Goal: Task Accomplishment & Management: Use online tool/utility

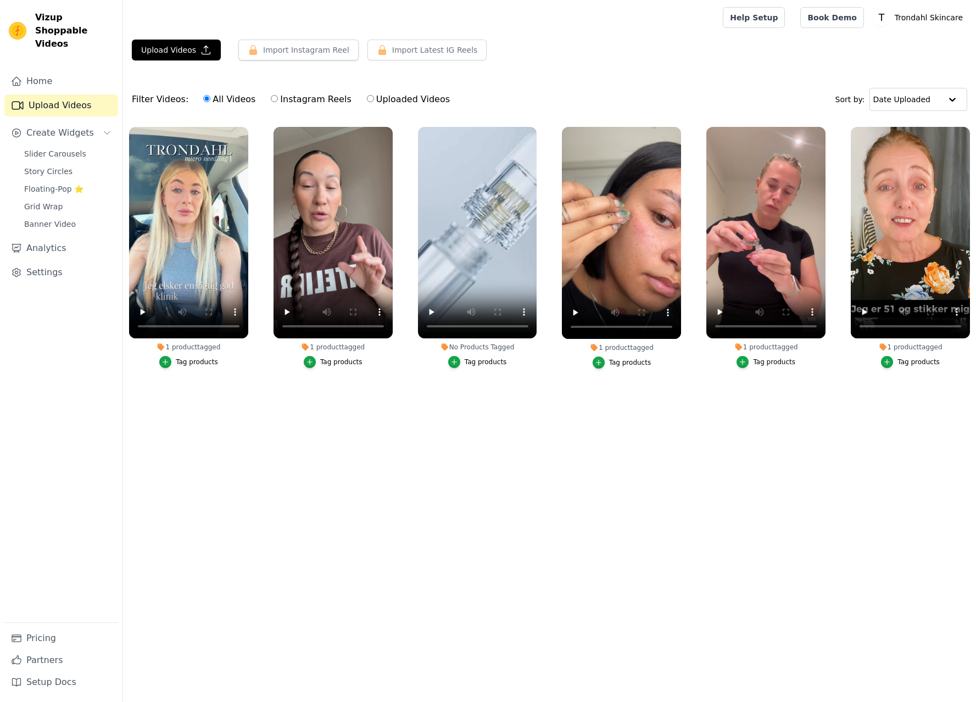
click at [405, 439] on main "Upload Videos Import Instagram Reel Import Latest Instagram Reels Import Latest…" at bounding box center [549, 237] width 853 height 405
click at [392, 128] on icon "button" at bounding box center [390, 129] width 8 height 8
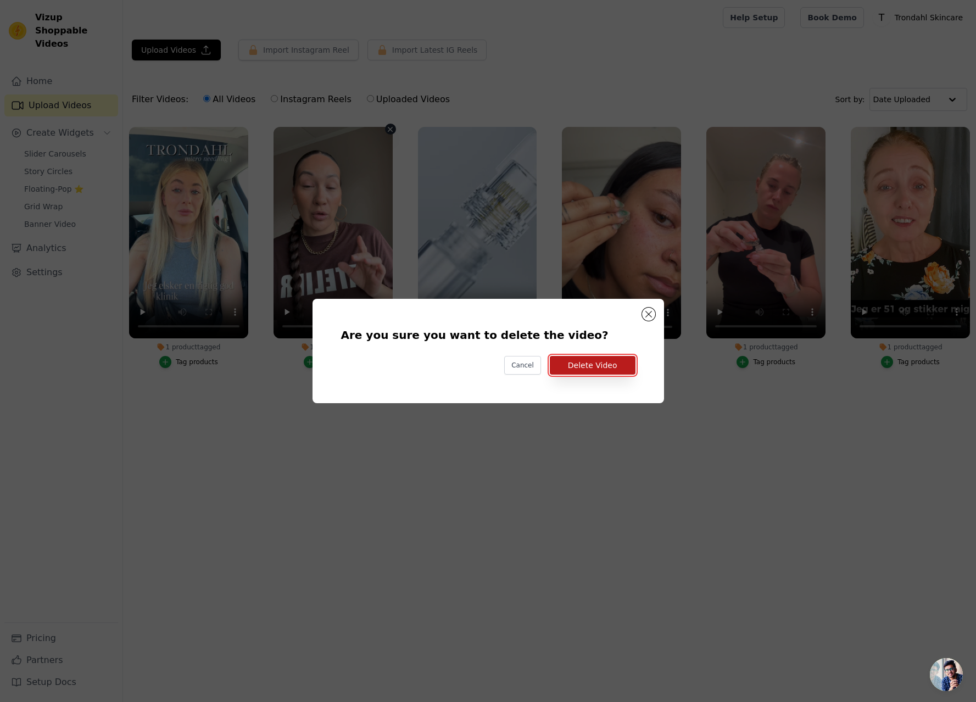
click at [598, 364] on button "Delete Video" at bounding box center [593, 365] width 86 height 19
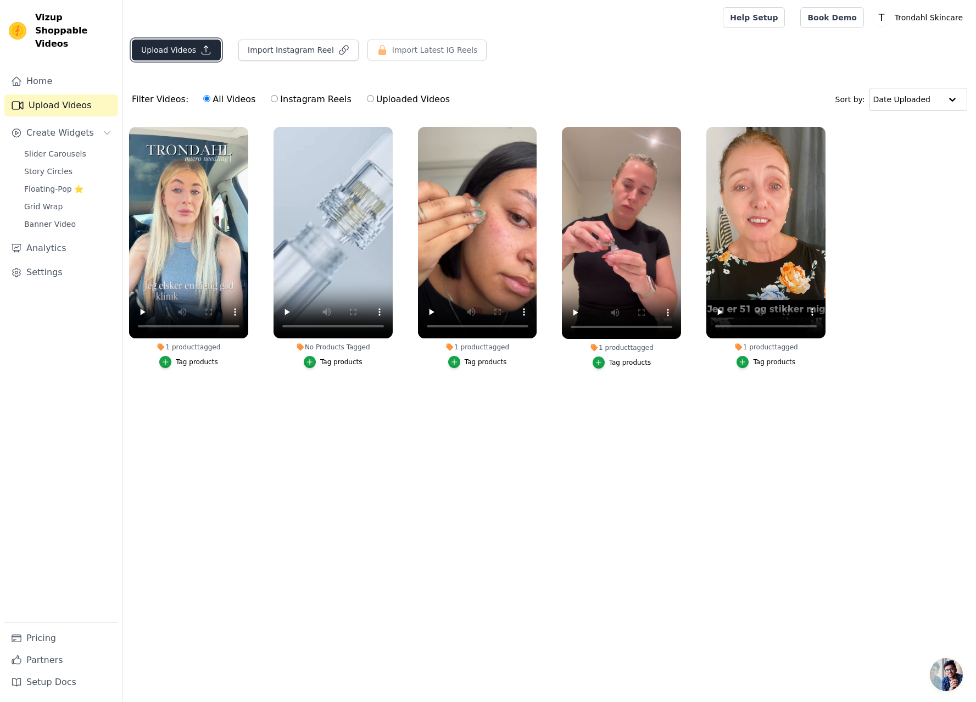
click at [181, 49] on button "Upload Videos" at bounding box center [176, 50] width 89 height 21
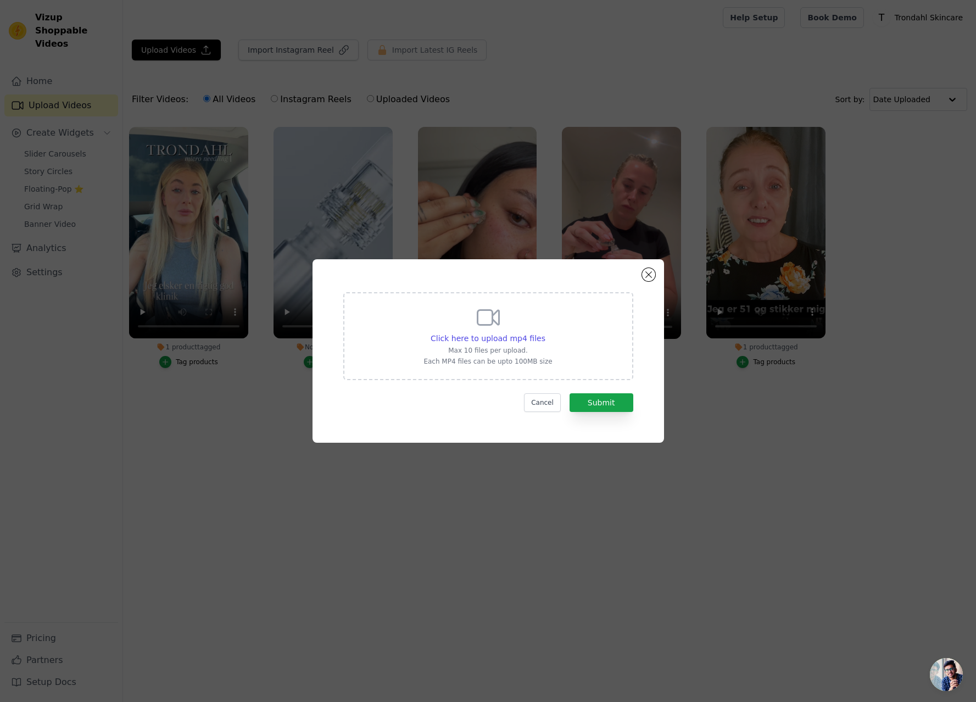
click at [484, 327] on icon at bounding box center [488, 317] width 26 height 26
click at [545, 332] on input "Click here to upload mp4 files Max 10 files per upload. Each MP4 files can be u…" at bounding box center [545, 332] width 1 height 1
type input "C:\fakepath\Angelina Final with Captions 2.mp4"
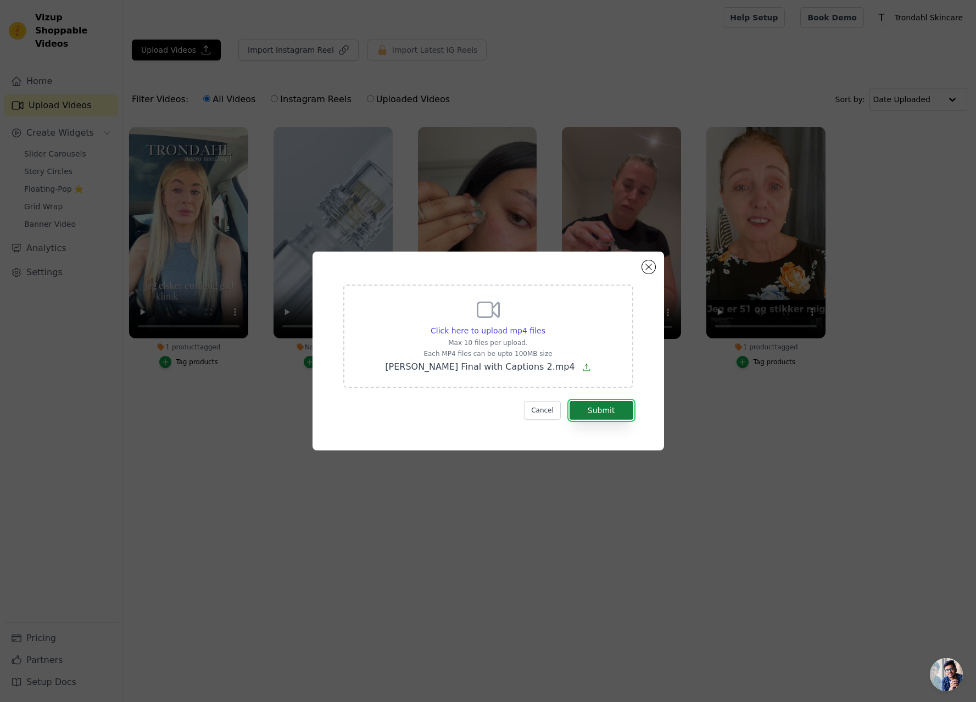
click at [601, 413] on button "Submit" at bounding box center [601, 410] width 64 height 19
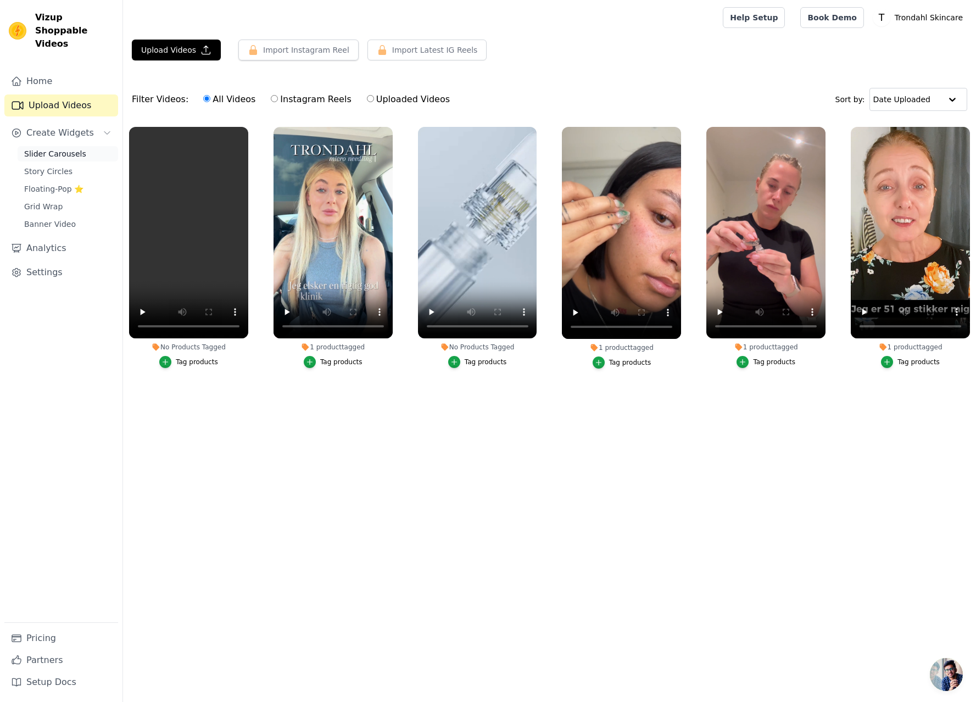
click at [60, 148] on span "Slider Carousels" at bounding box center [55, 153] width 62 height 11
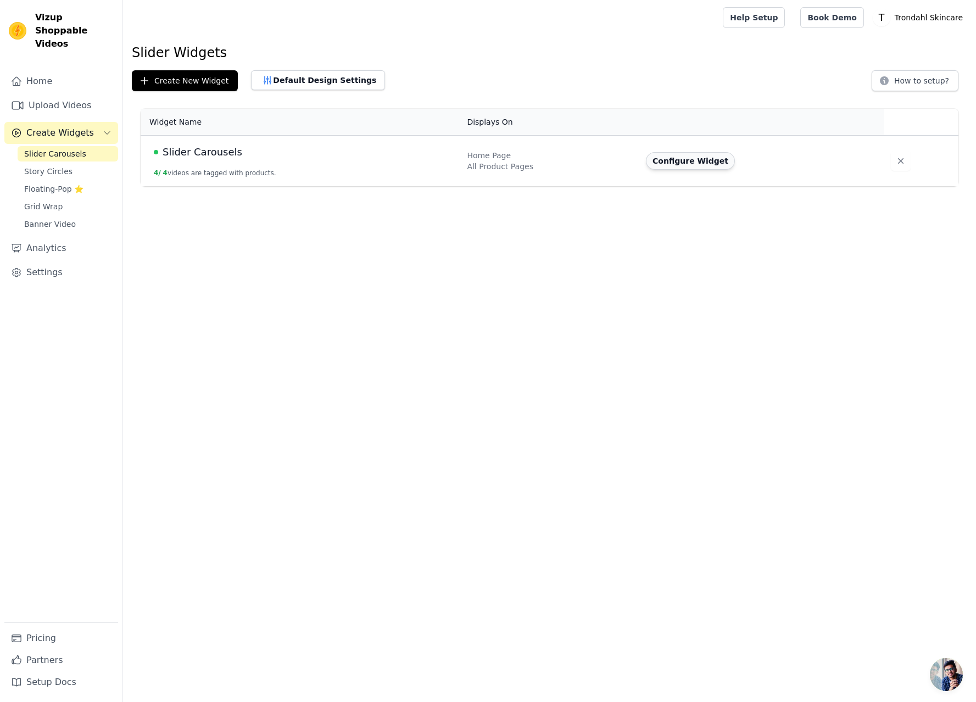
click at [695, 163] on button "Configure Widget" at bounding box center [690, 161] width 89 height 18
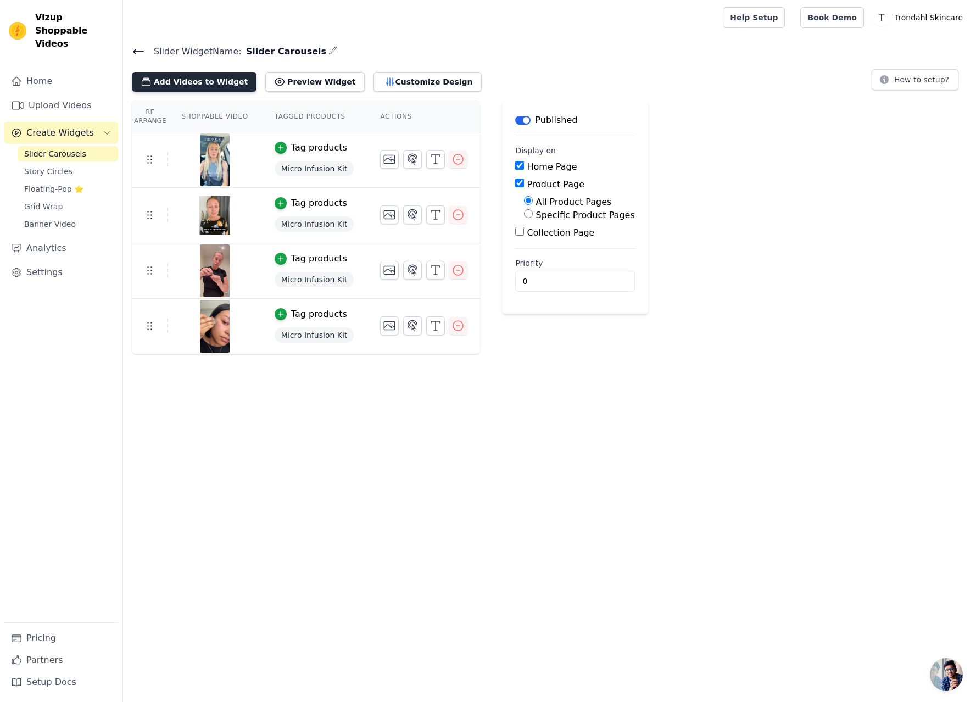
click at [176, 79] on button "Add Videos to Widget" at bounding box center [194, 82] width 125 height 20
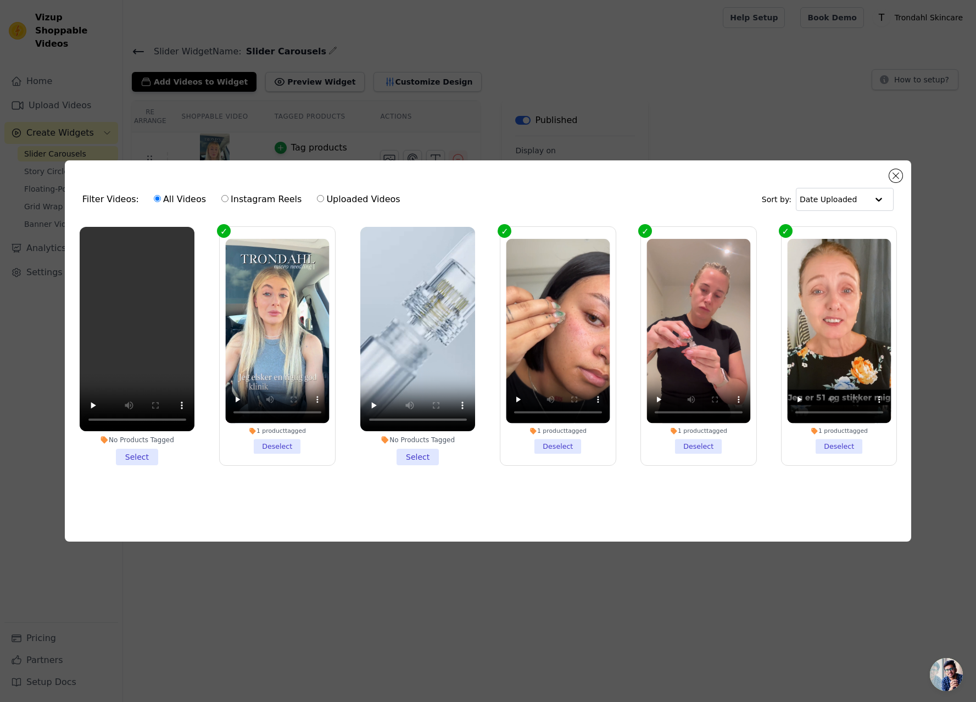
click at [142, 451] on li "No Products Tagged Select" at bounding box center [137, 346] width 115 height 239
click at [0, 0] on input "No Products Tagged Select" at bounding box center [0, 0] width 0 height 0
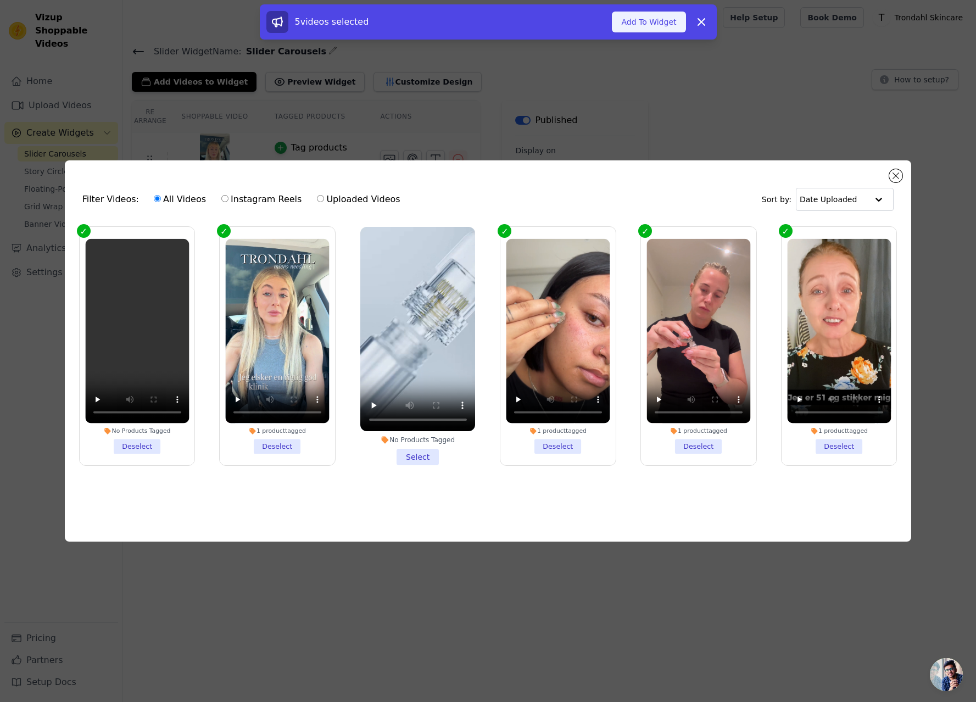
click at [640, 21] on button "Add To Widget" at bounding box center [649, 22] width 74 height 21
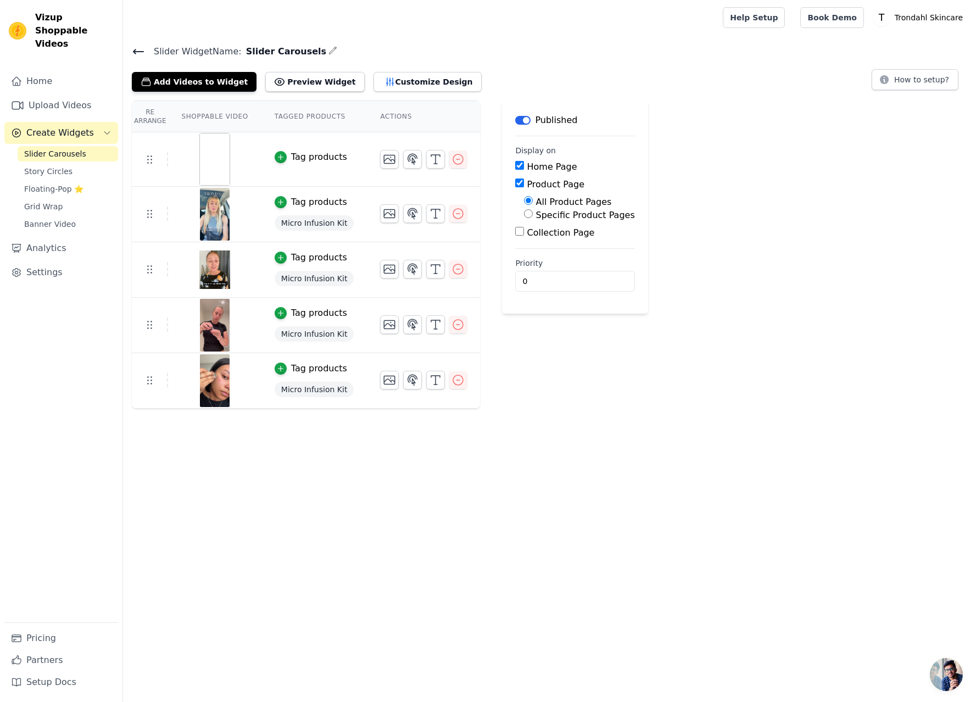
click at [305, 155] on div "Tag products" at bounding box center [319, 156] width 56 height 13
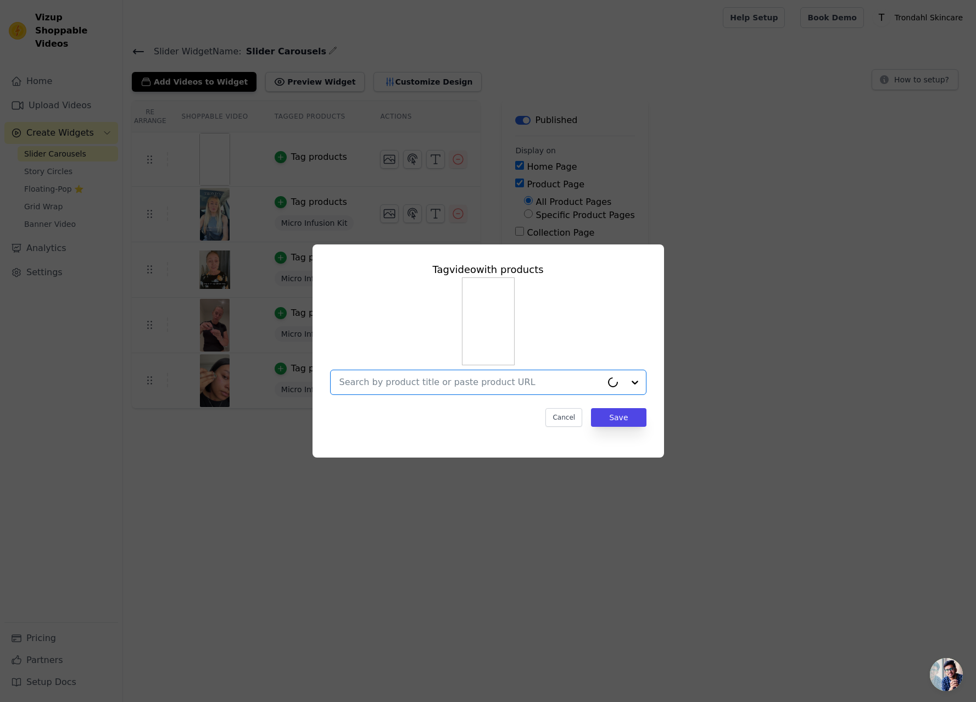
click at [470, 388] on input "text" at bounding box center [470, 381] width 262 height 13
click at [428, 407] on div "Micro Infusion Kit" at bounding box center [488, 408] width 294 height 22
click at [616, 418] on button "Save" at bounding box center [618, 417] width 55 height 19
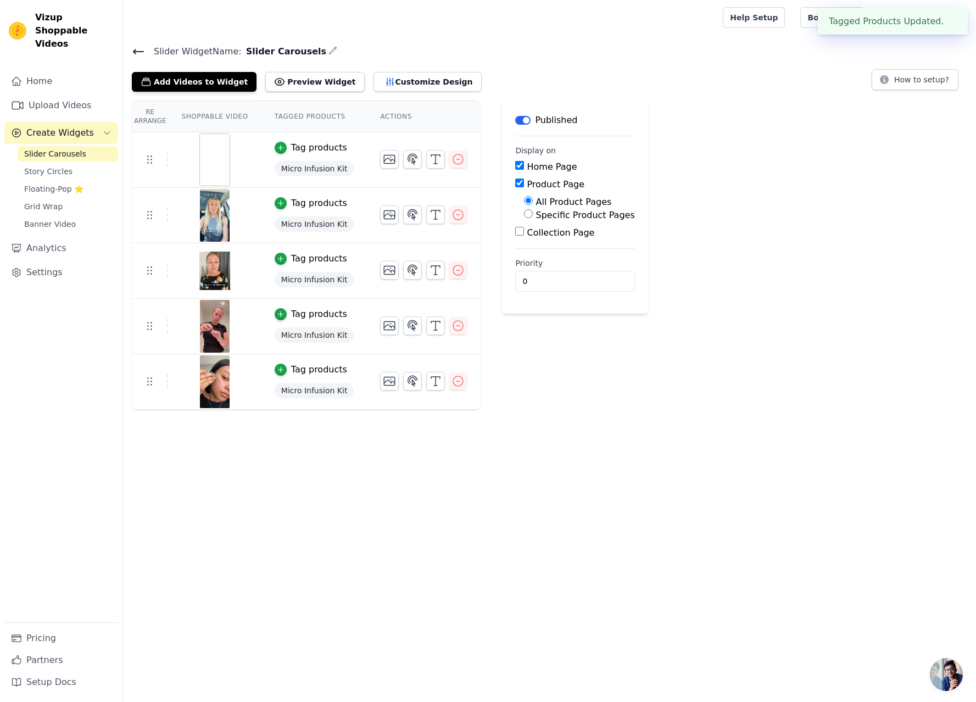
click at [212, 154] on img at bounding box center [214, 159] width 31 height 53
click at [278, 86] on button "Preview Widget" at bounding box center [314, 82] width 99 height 20
click at [451, 158] on icon "button" at bounding box center [457, 159] width 13 height 13
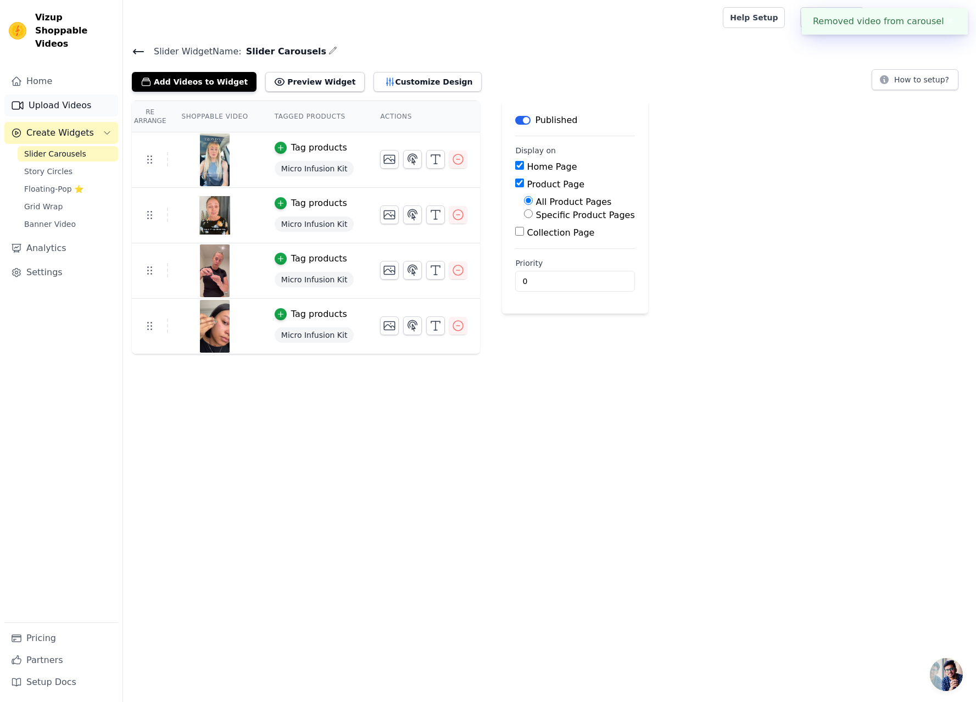
click at [67, 94] on link "Upload Videos" at bounding box center [61, 105] width 114 height 22
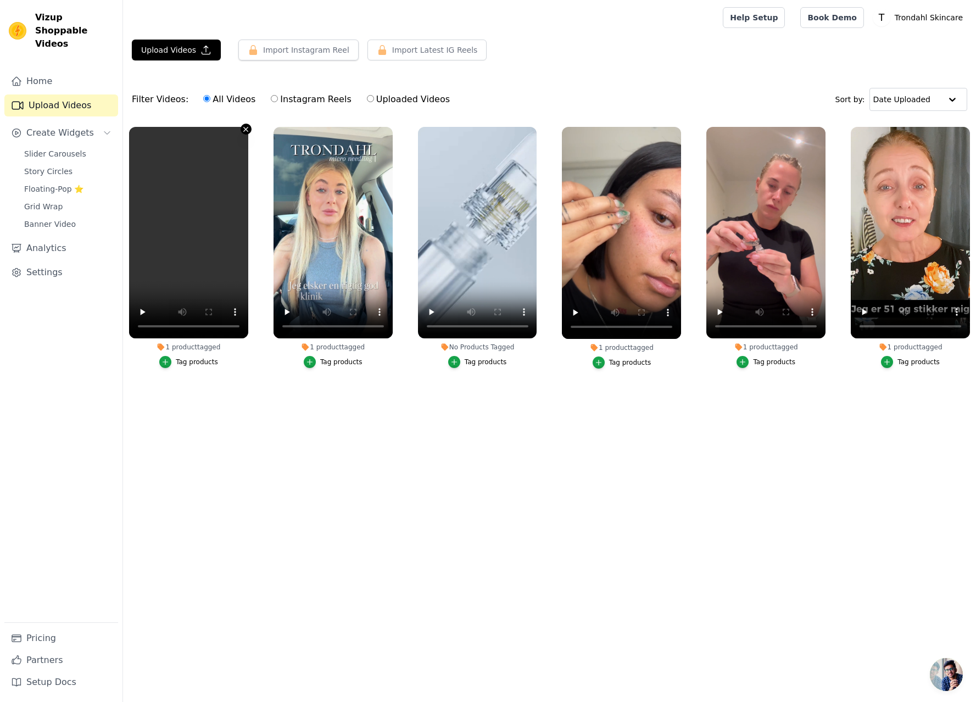
click at [244, 128] on icon "button" at bounding box center [246, 129] width 4 height 4
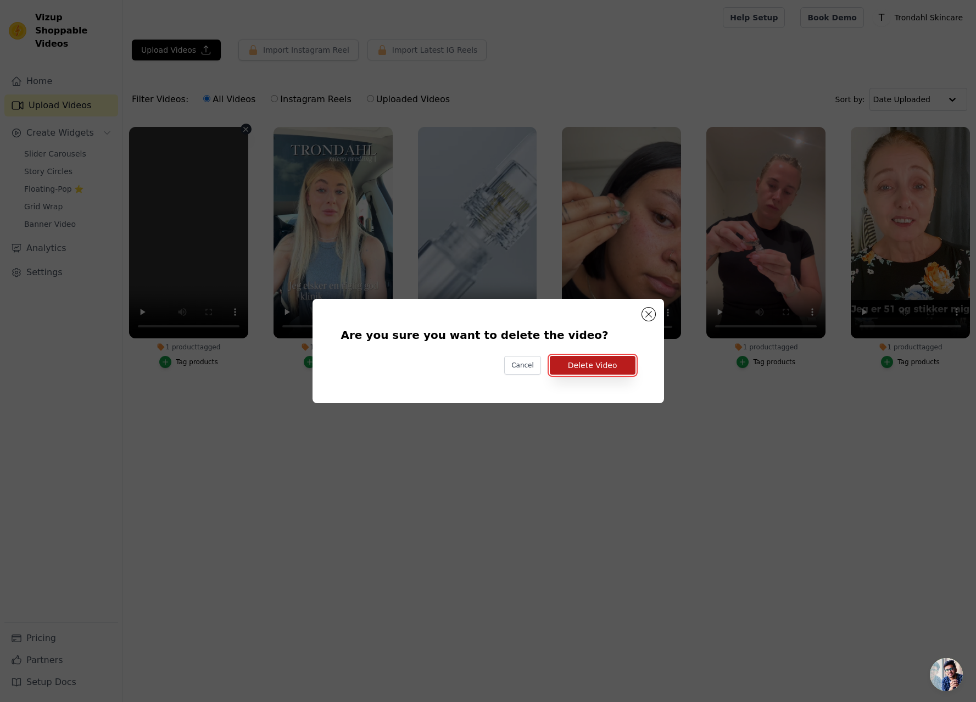
click at [599, 366] on button "Delete Video" at bounding box center [593, 365] width 86 height 19
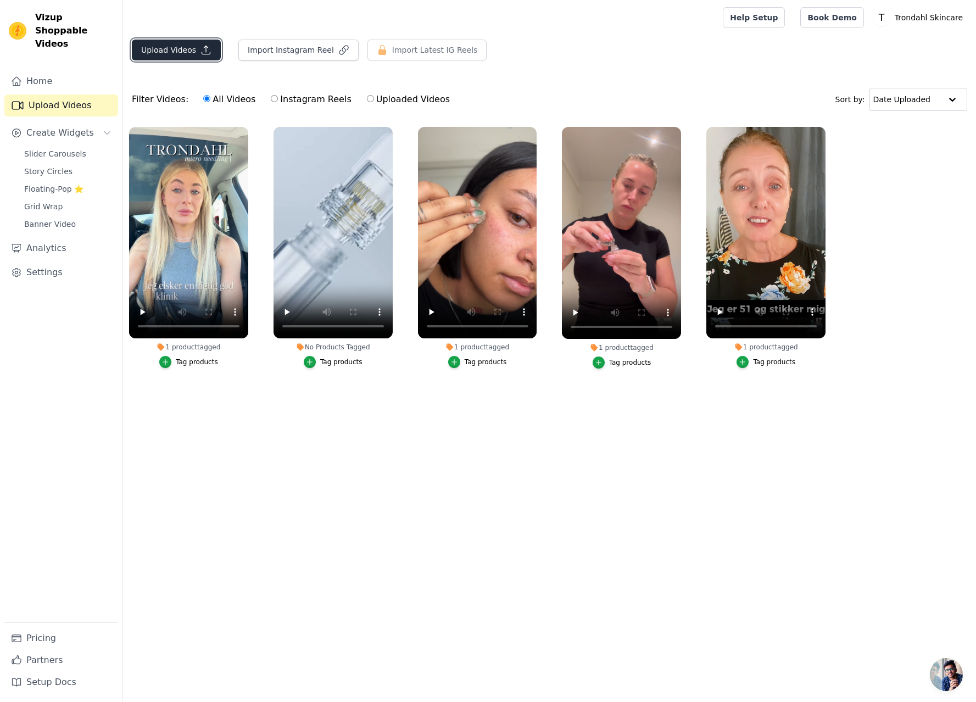
click at [190, 51] on button "Upload Videos" at bounding box center [176, 50] width 89 height 21
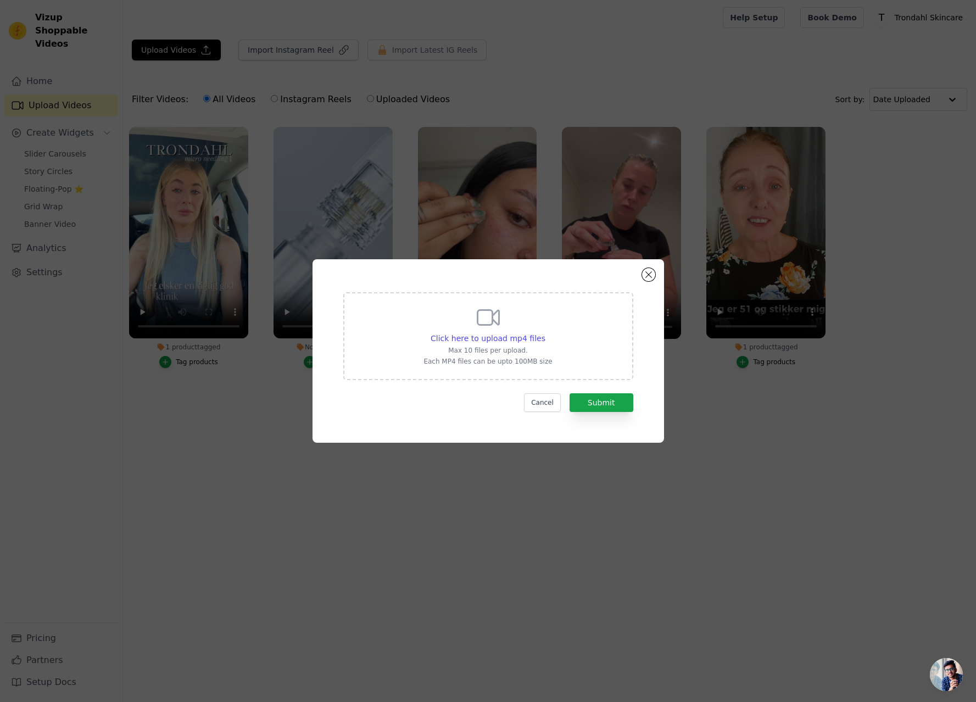
click at [515, 332] on div "Click here to upload mp4 files Max 10 files per upload. Each MP4 files can be u…" at bounding box center [487, 334] width 128 height 61
click at [545, 332] on input "Click here to upload mp4 files Max 10 files per upload. Each MP4 files can be u…" at bounding box center [545, 332] width 1 height 1
type input "C:\fakepath\[PERSON_NAME] final without captions mp4.mp4"
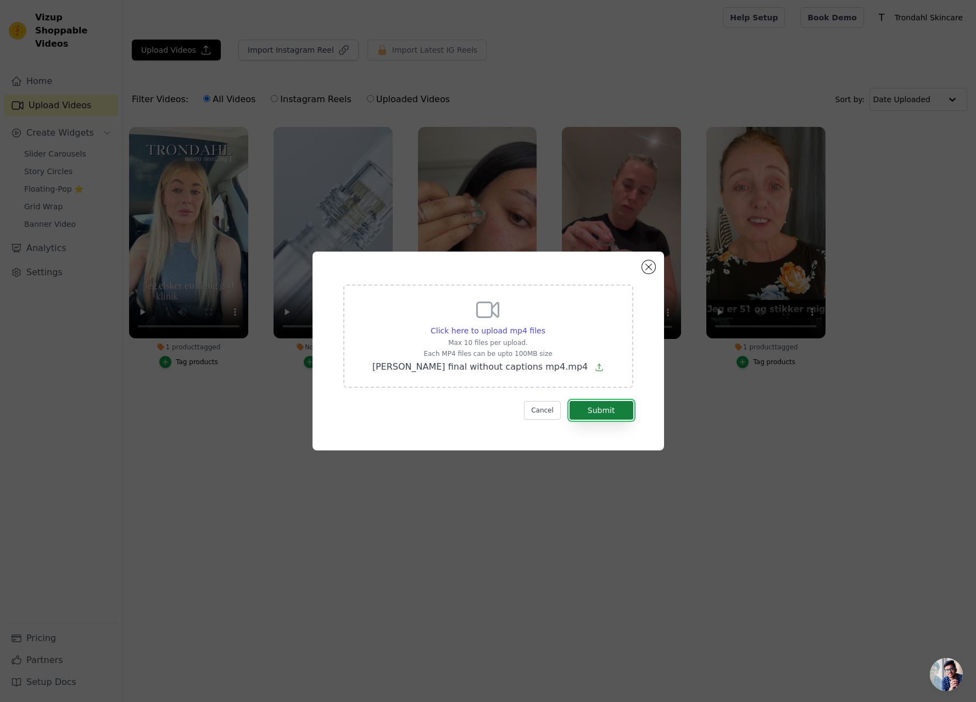
click at [602, 414] on button "Submit" at bounding box center [601, 410] width 64 height 19
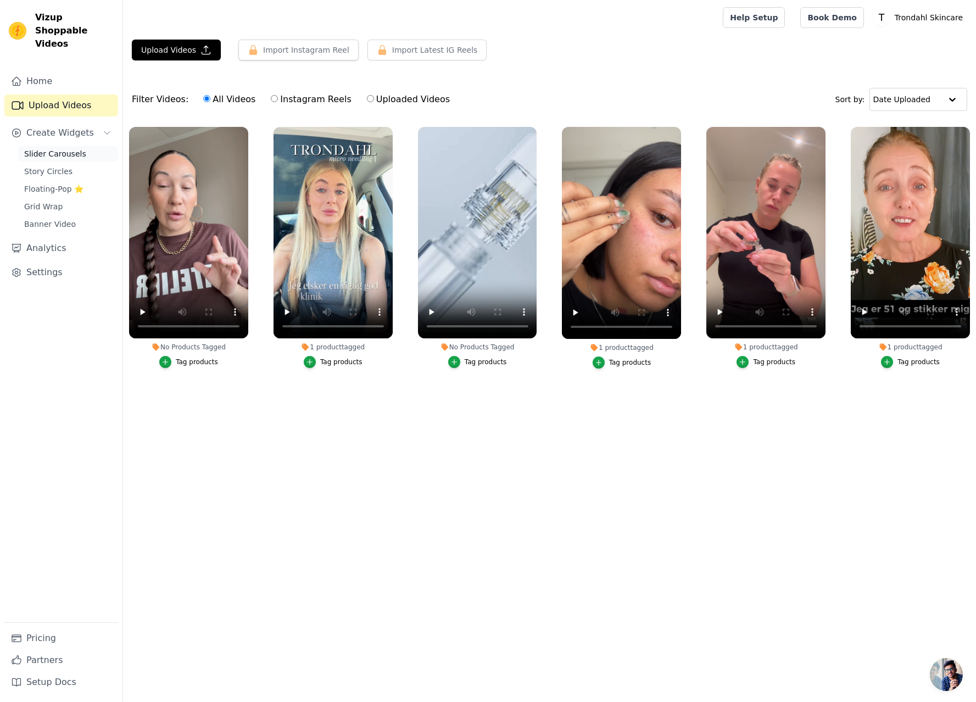
click at [58, 148] on span "Slider Carousels" at bounding box center [55, 153] width 62 height 11
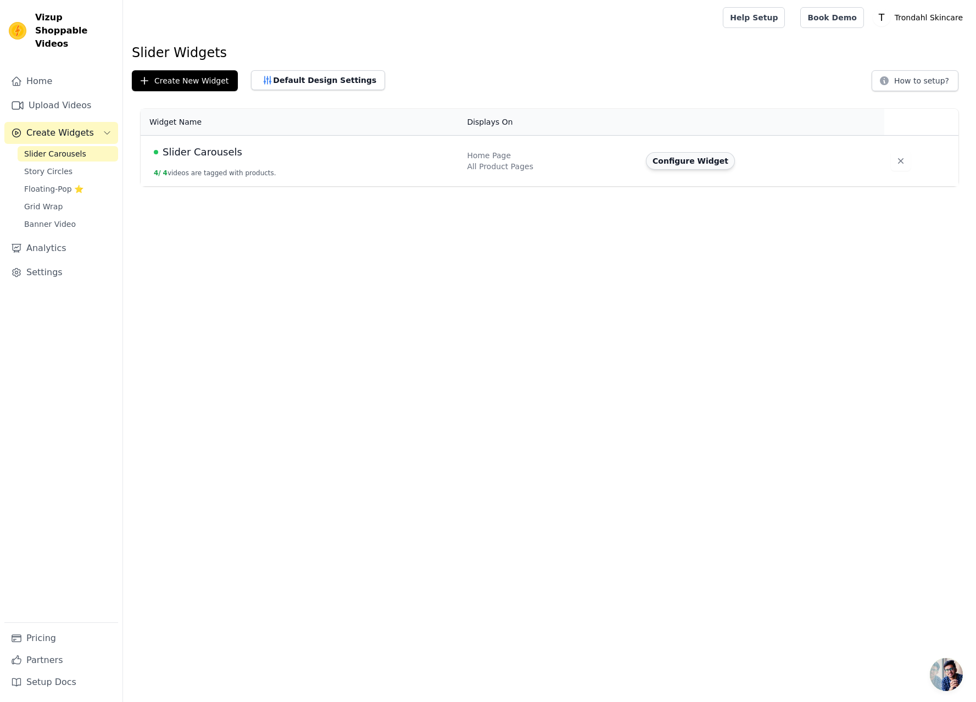
click at [711, 159] on button "Configure Widget" at bounding box center [690, 161] width 89 height 18
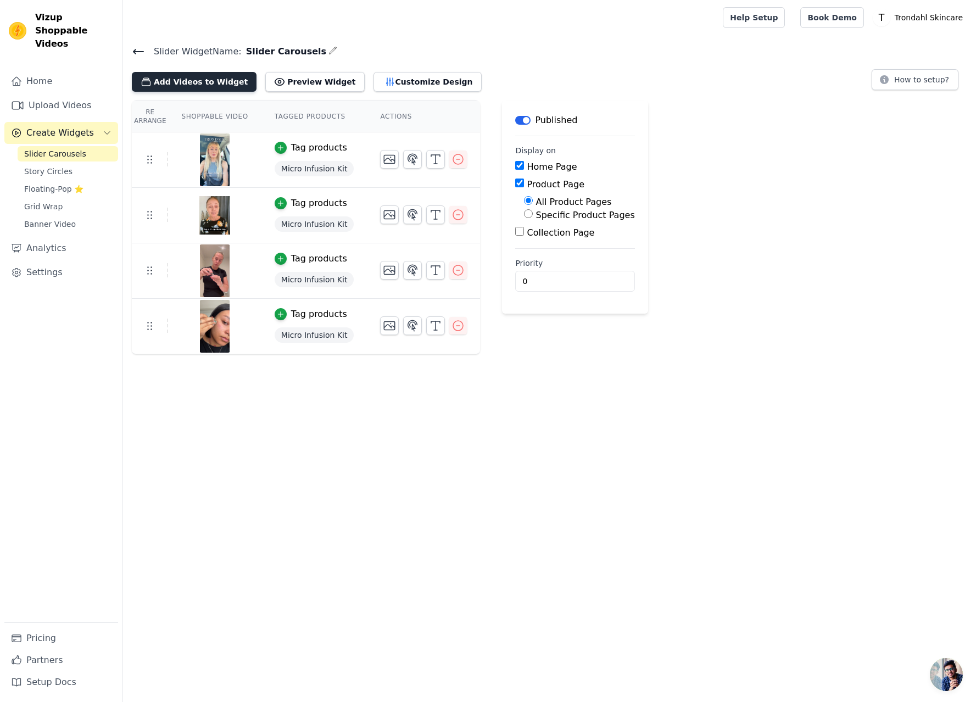
click at [200, 80] on button "Add Videos to Widget" at bounding box center [194, 82] width 125 height 20
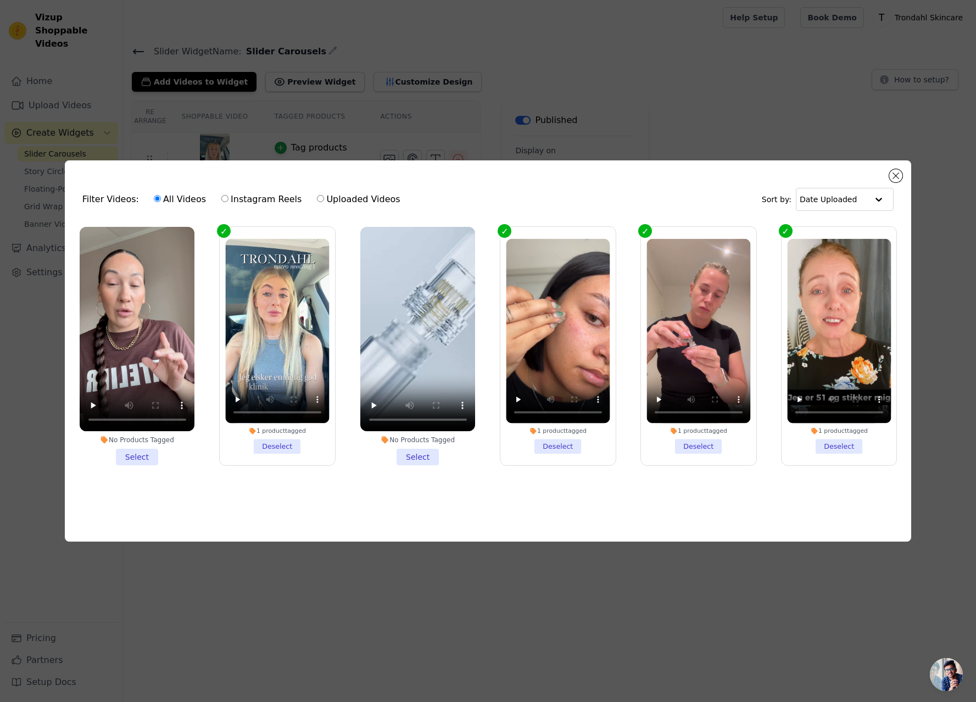
click at [141, 456] on li "No Products Tagged Select" at bounding box center [137, 346] width 115 height 239
click at [0, 0] on input "No Products Tagged Select" at bounding box center [0, 0] width 0 height 0
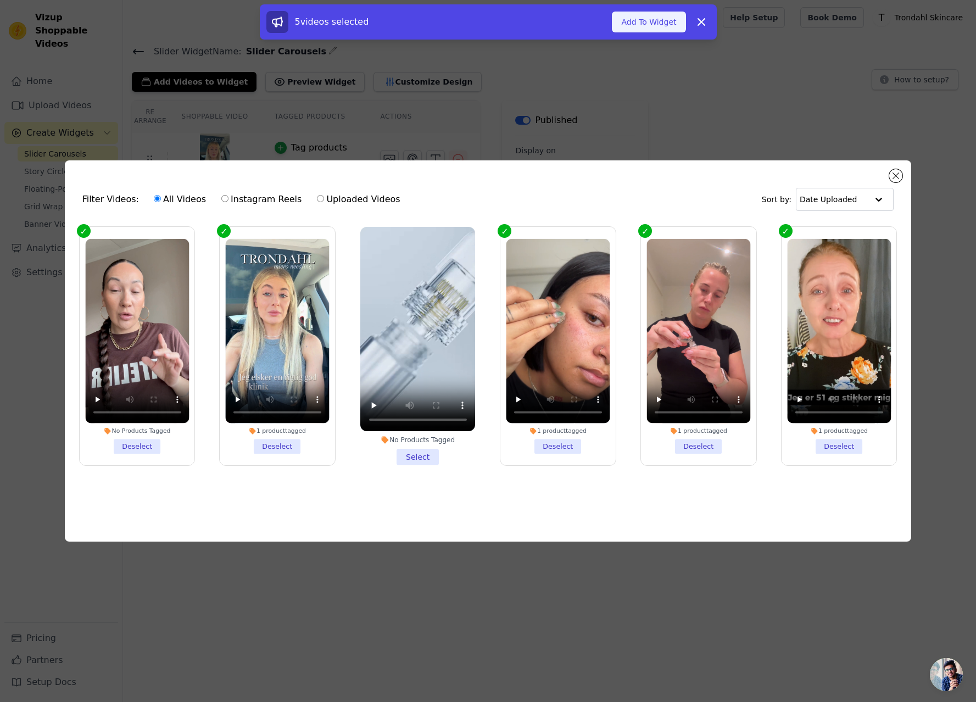
click at [626, 22] on button "Add To Widget" at bounding box center [649, 22] width 74 height 21
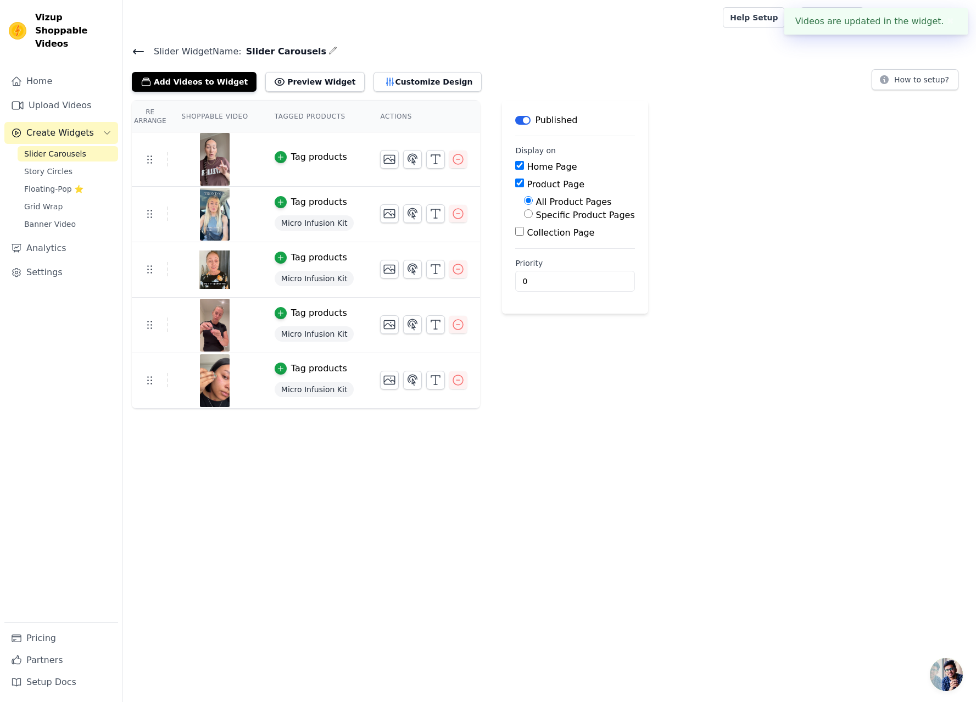
click at [312, 153] on div "Tag products" at bounding box center [319, 156] width 56 height 13
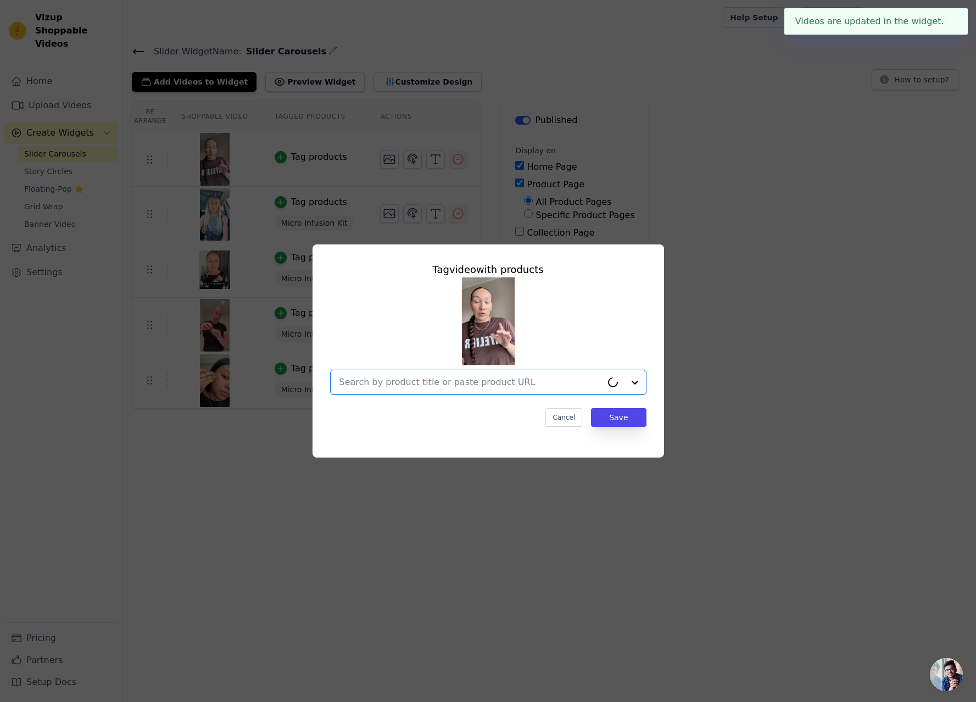
click at [552, 378] on input "text" at bounding box center [470, 381] width 262 height 13
click at [446, 408] on div "Micro Infusion Kit" at bounding box center [488, 408] width 294 height 22
click at [628, 419] on button "Save" at bounding box center [618, 417] width 55 height 19
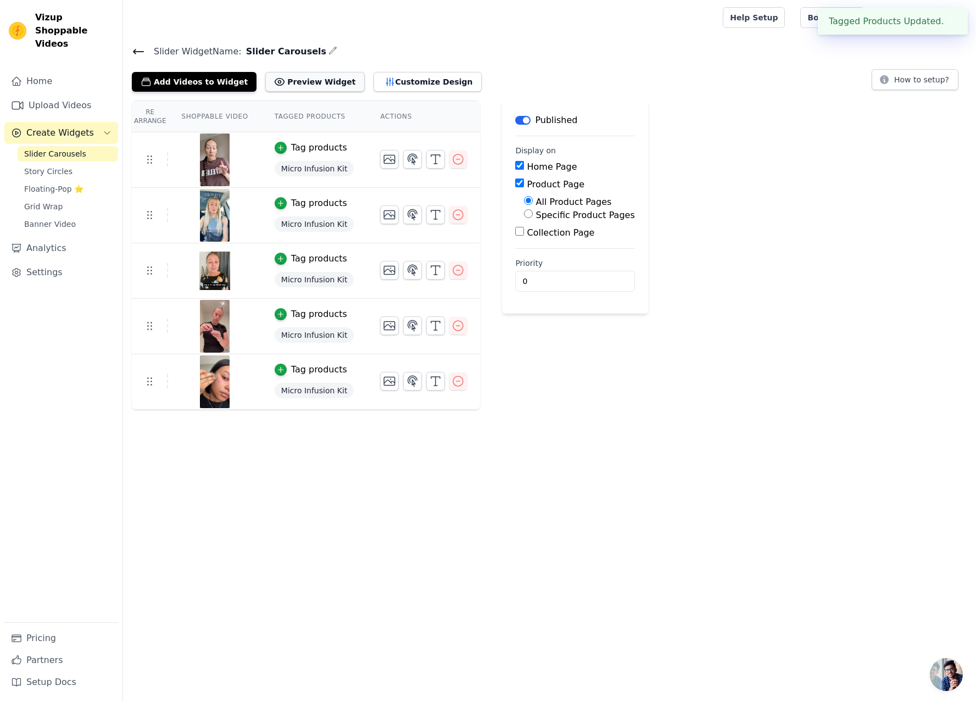
click at [288, 80] on button "Preview Widget" at bounding box center [314, 82] width 99 height 20
